Goal: Find specific page/section: Find specific page/section

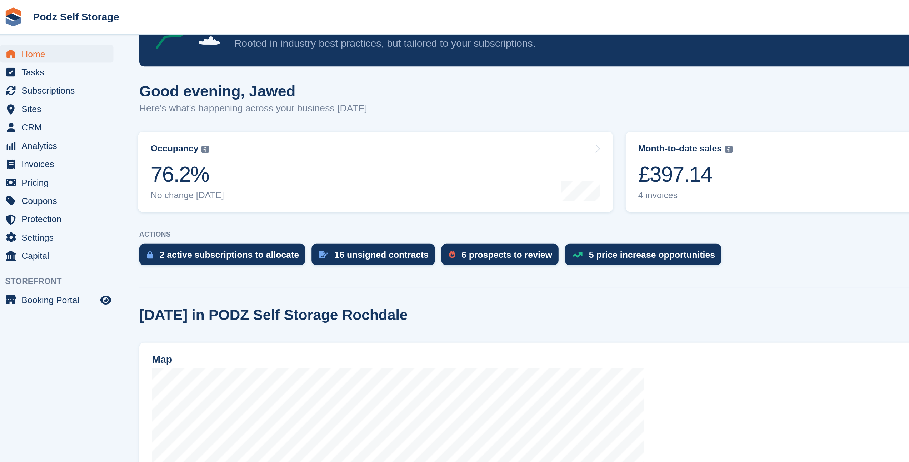
scroll to position [9, 0]
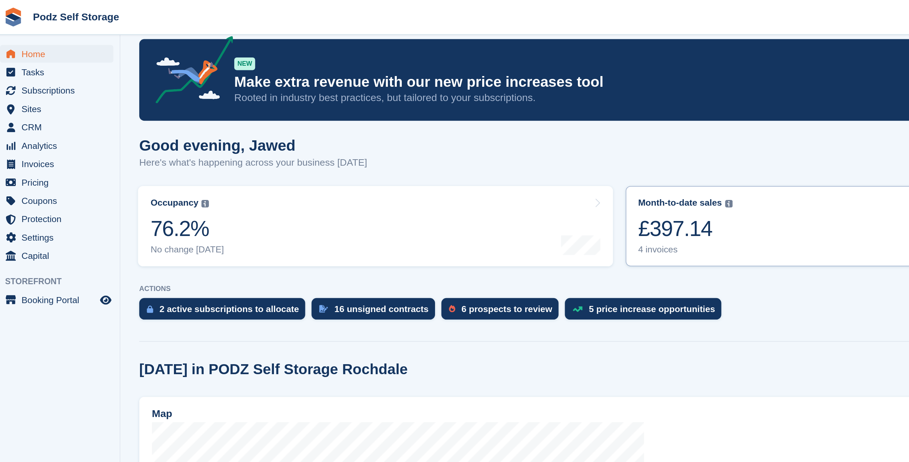
click at [428, 121] on link "Month-to-date sales The sum of all finalised invoices generated this month to d…" at bounding box center [491, 127] width 268 height 45
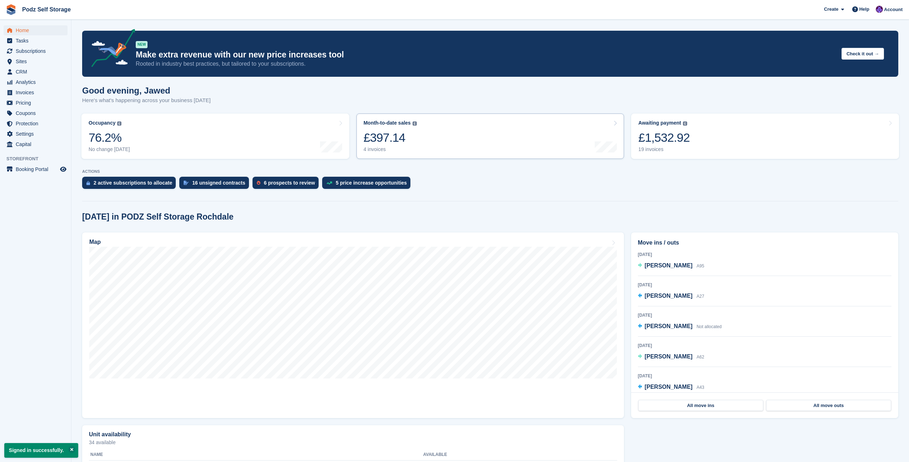
scroll to position [9, 0]
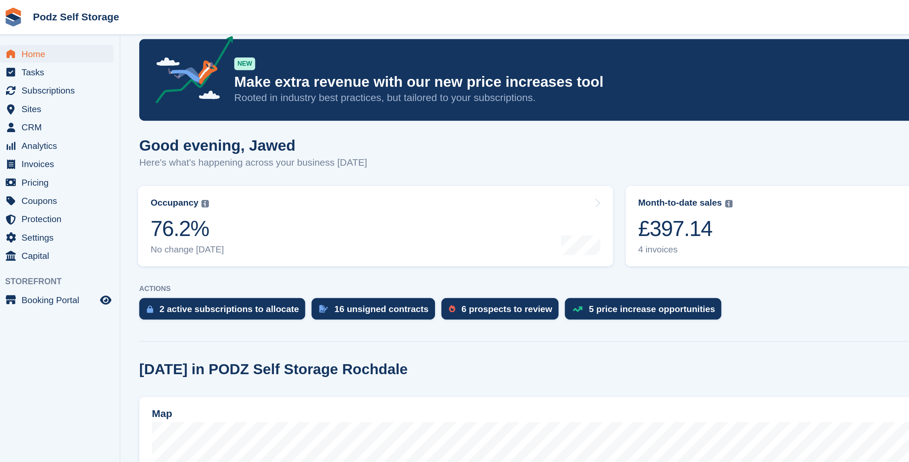
click at [460, 163] on p "ACTIONS" at bounding box center [490, 163] width 816 height 5
